Goal: Transaction & Acquisition: Purchase product/service

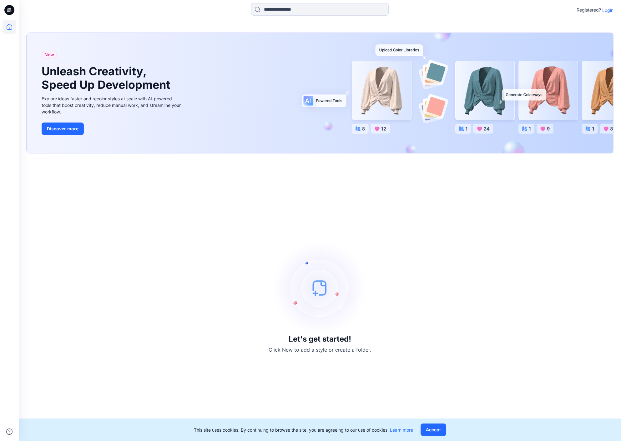
click at [612, 10] on p "Login" at bounding box center [607, 10] width 11 height 7
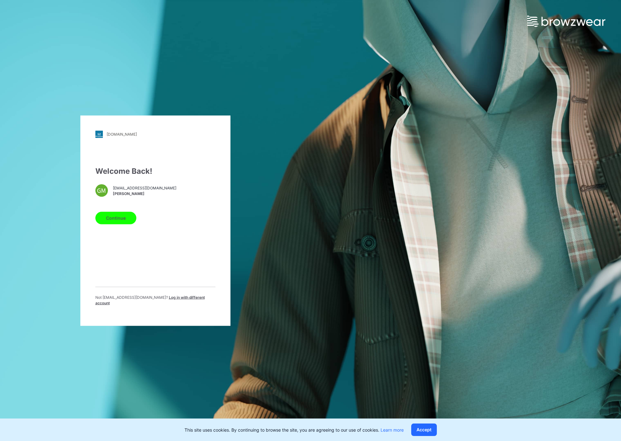
click at [127, 214] on div "Continue" at bounding box center [155, 216] width 120 height 15
click at [120, 218] on button "Continue" at bounding box center [115, 218] width 41 height 13
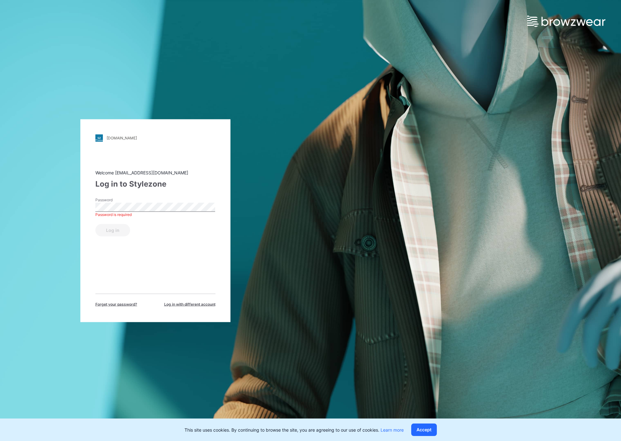
click at [131, 213] on div "Password is required" at bounding box center [155, 215] width 120 height 6
click at [97, 225] on div "Log in" at bounding box center [155, 228] width 120 height 15
click at [107, 229] on button "Log in" at bounding box center [112, 230] width 35 height 13
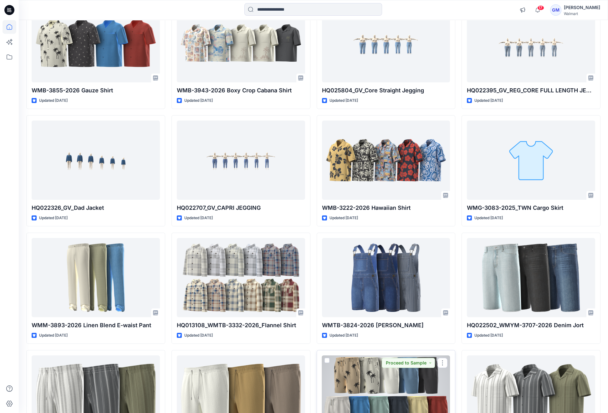
scroll to position [1434, 0]
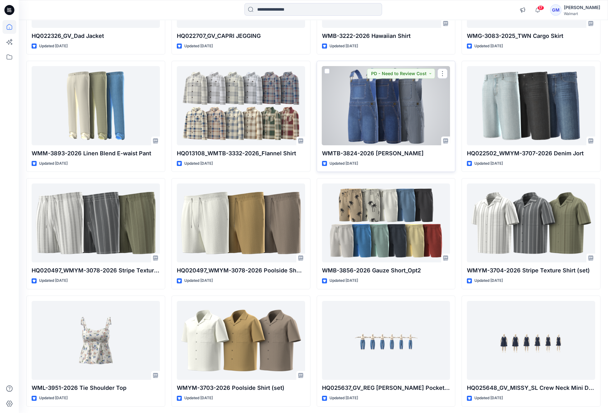
click at [362, 126] on div at bounding box center [386, 105] width 128 height 79
